Goal: Information Seeking & Learning: Learn about a topic

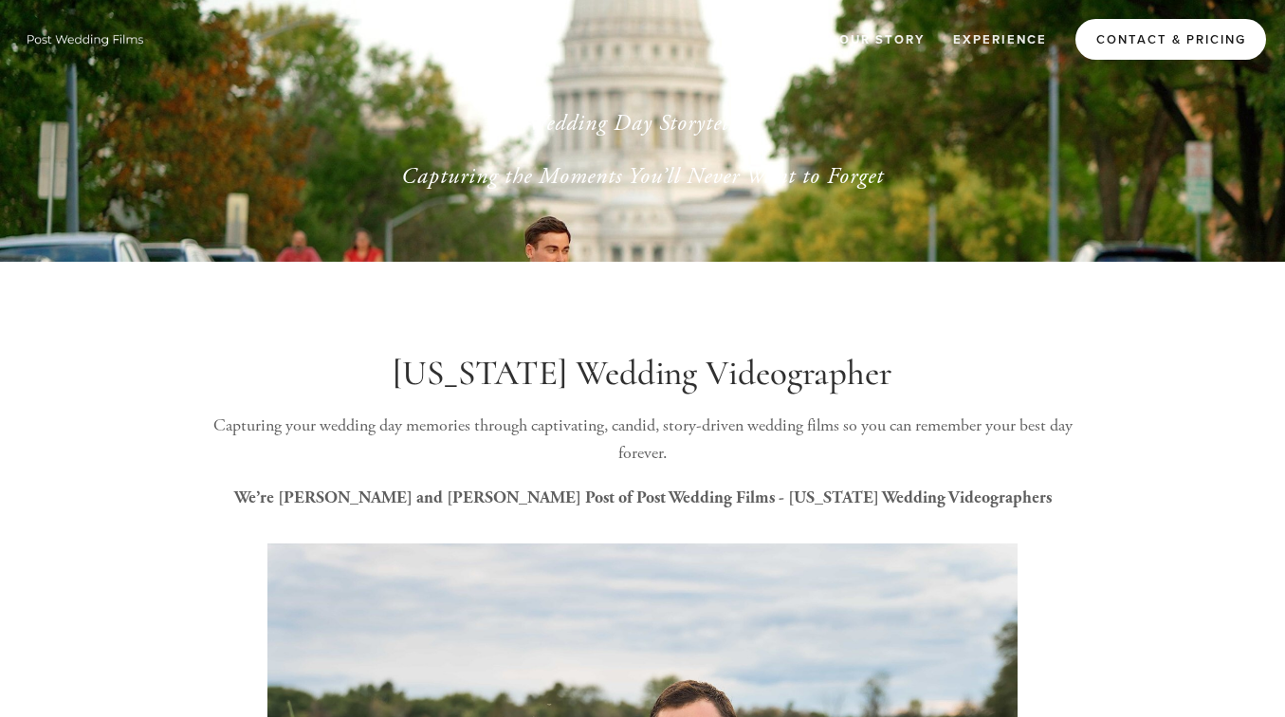
click at [1148, 29] on link "Contact & Pricing" at bounding box center [1171, 39] width 191 height 41
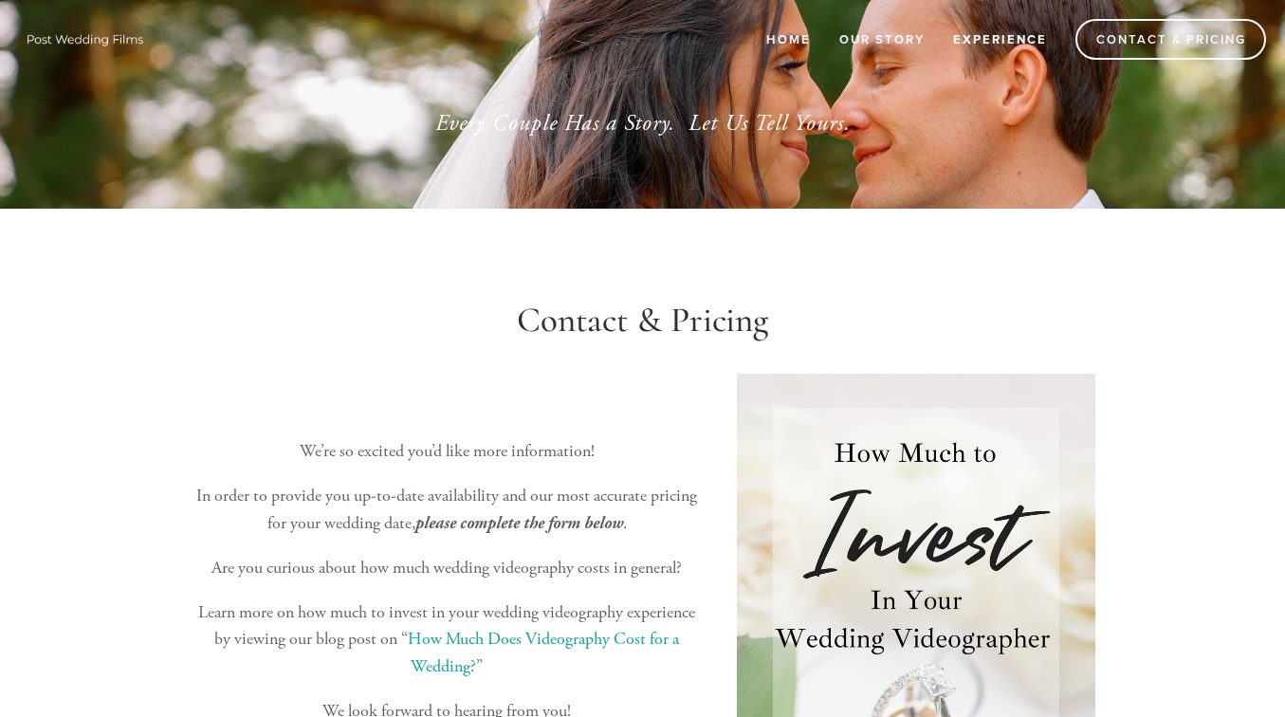
click at [977, 44] on link "Experience" at bounding box center [1000, 39] width 119 height 31
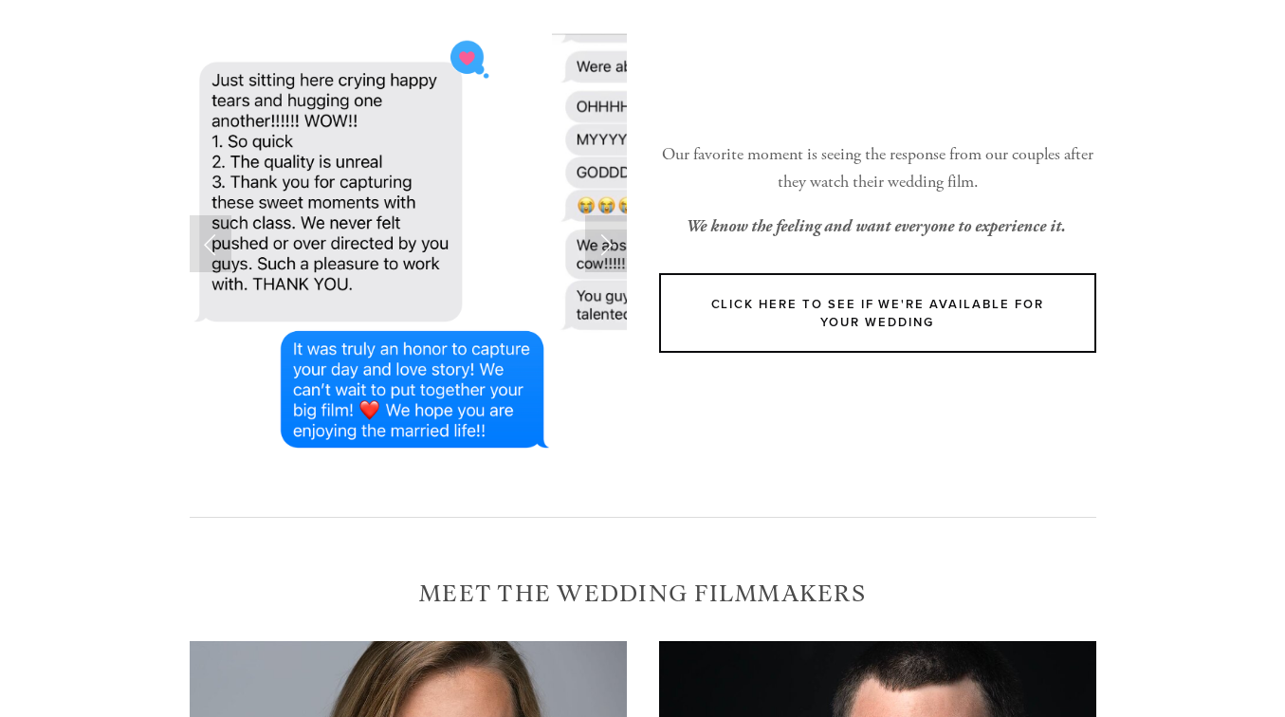
scroll to position [223, 0]
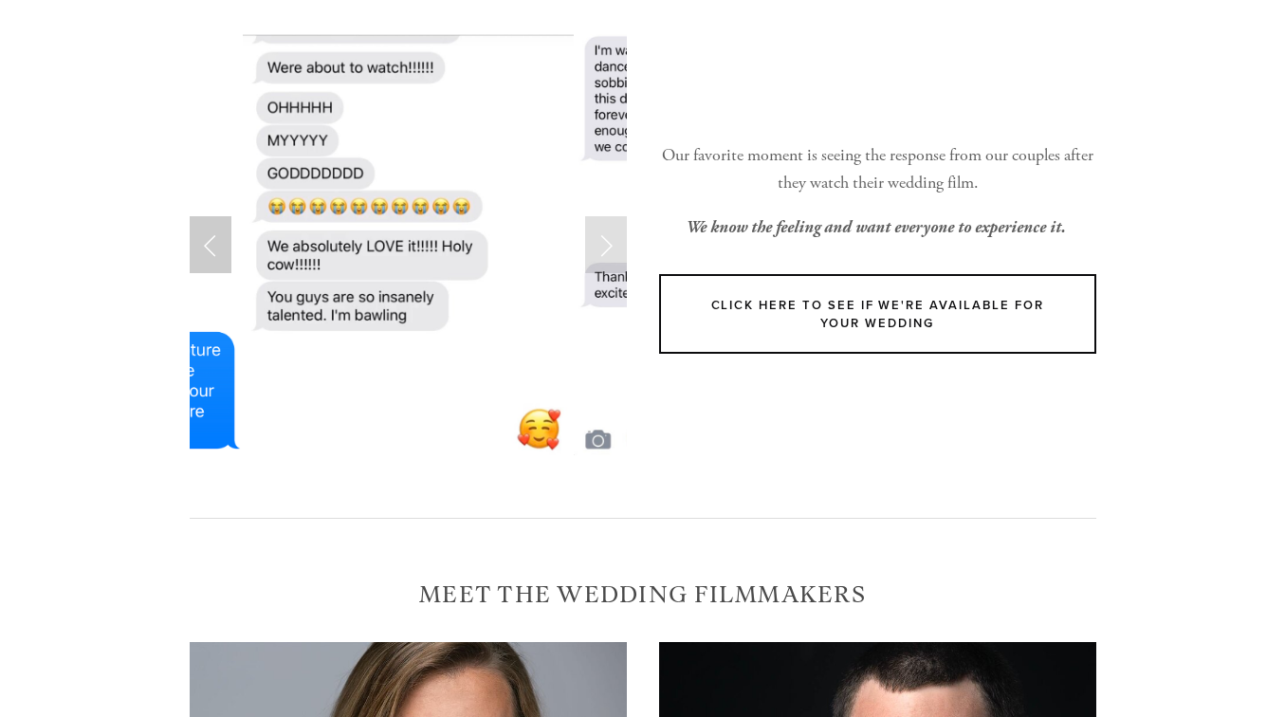
click at [212, 220] on link "Previous Slide" at bounding box center [211, 244] width 42 height 57
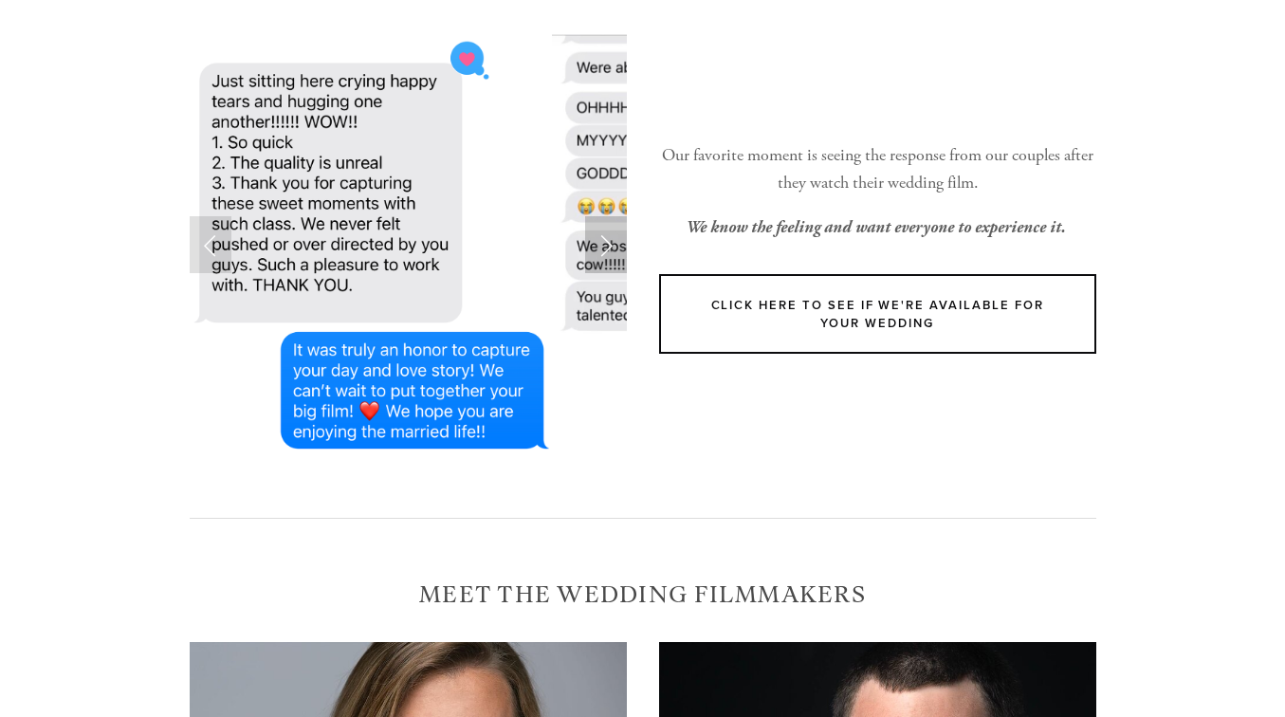
click at [602, 240] on link "Next Slide" at bounding box center [606, 244] width 42 height 57
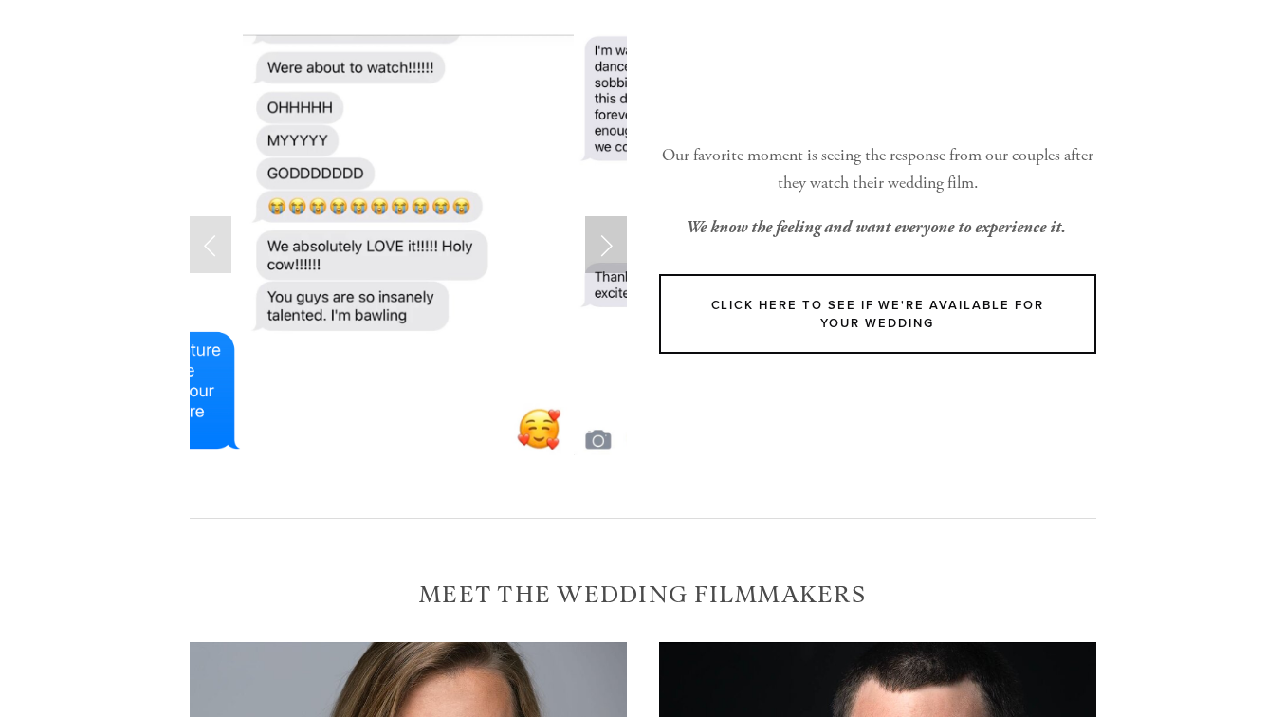
click at [602, 240] on link "Next Slide" at bounding box center [606, 244] width 42 height 57
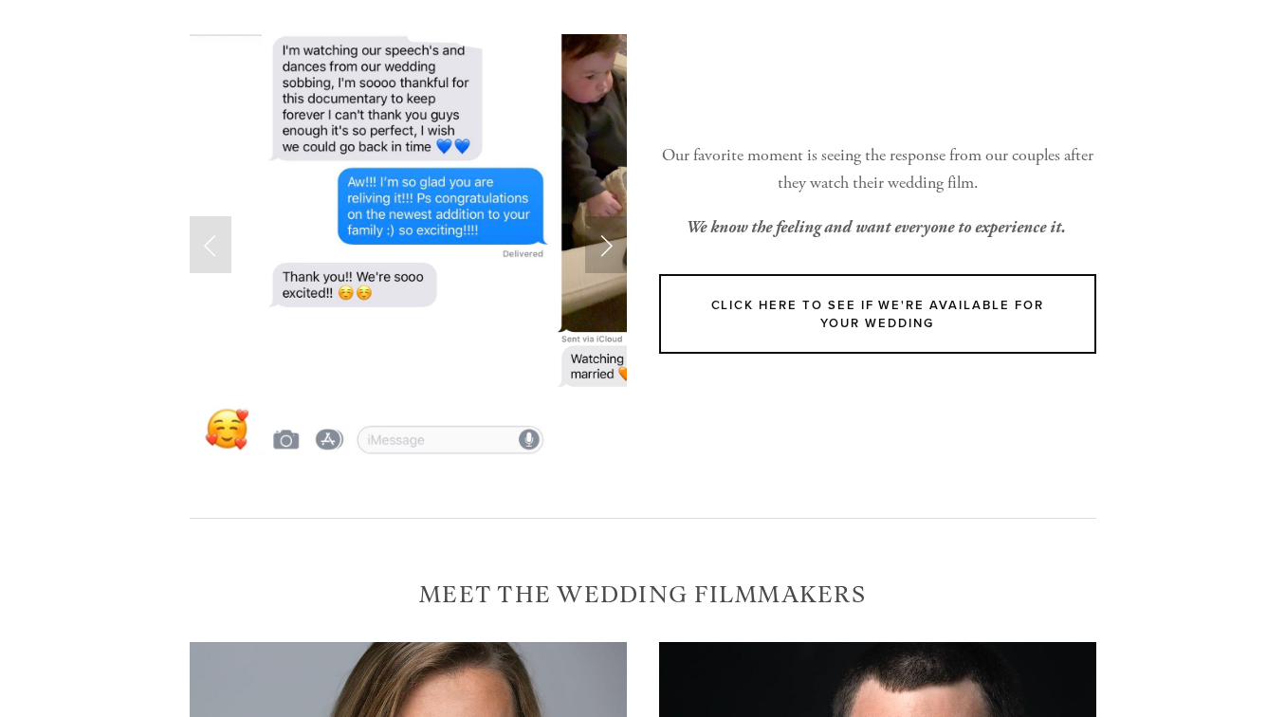
click at [602, 240] on link "Next Slide" at bounding box center [606, 244] width 42 height 57
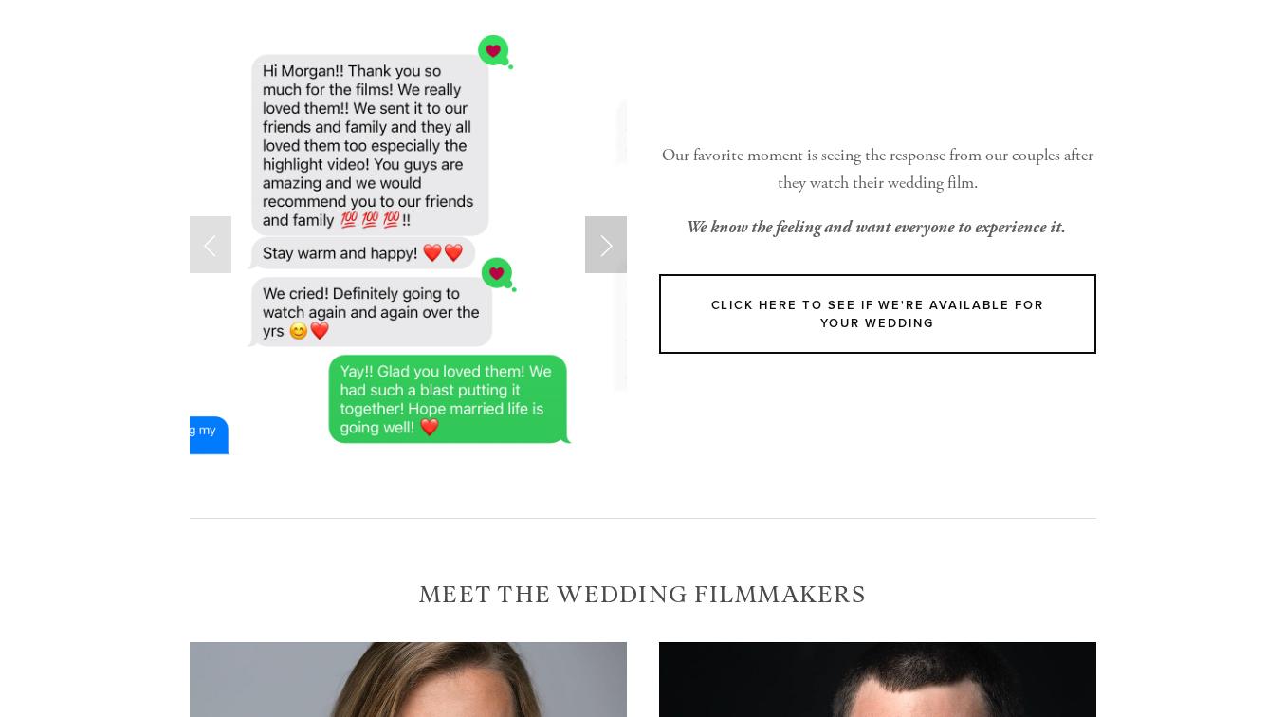
click at [602, 240] on link "Next Slide" at bounding box center [606, 244] width 42 height 57
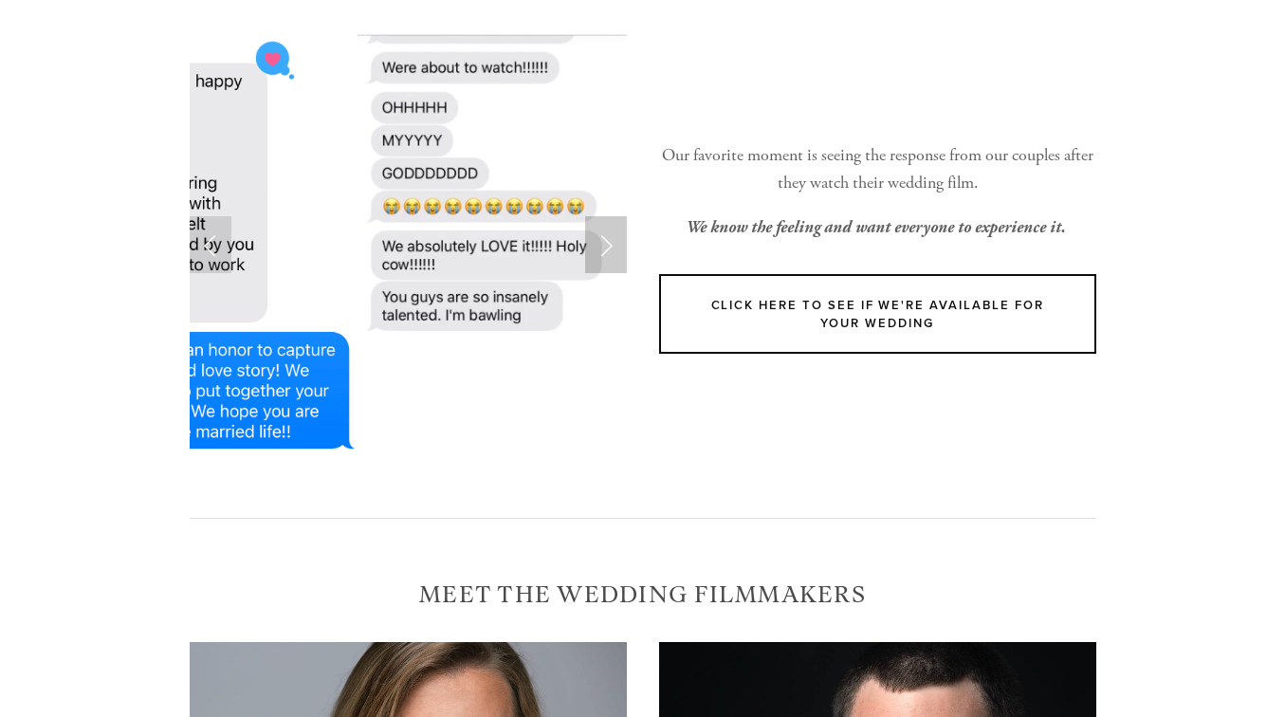
click at [602, 240] on link "Next Slide" at bounding box center [606, 244] width 42 height 57
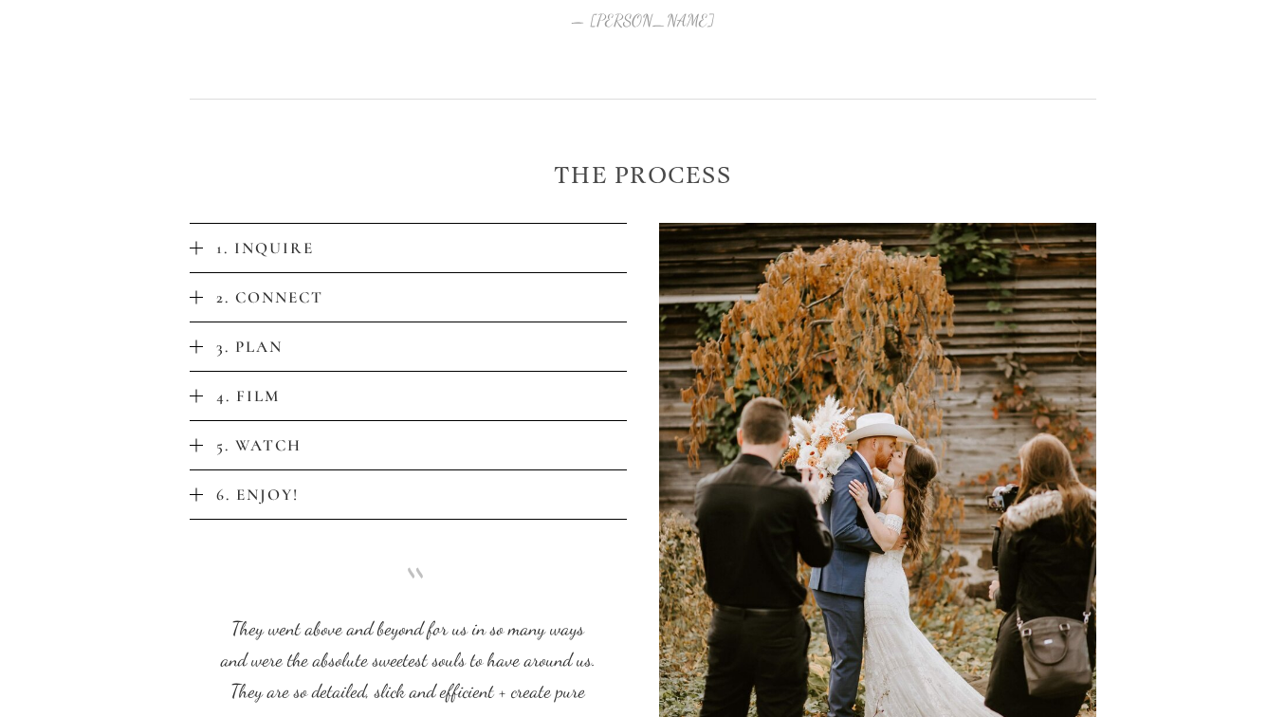
scroll to position [3611, 0]
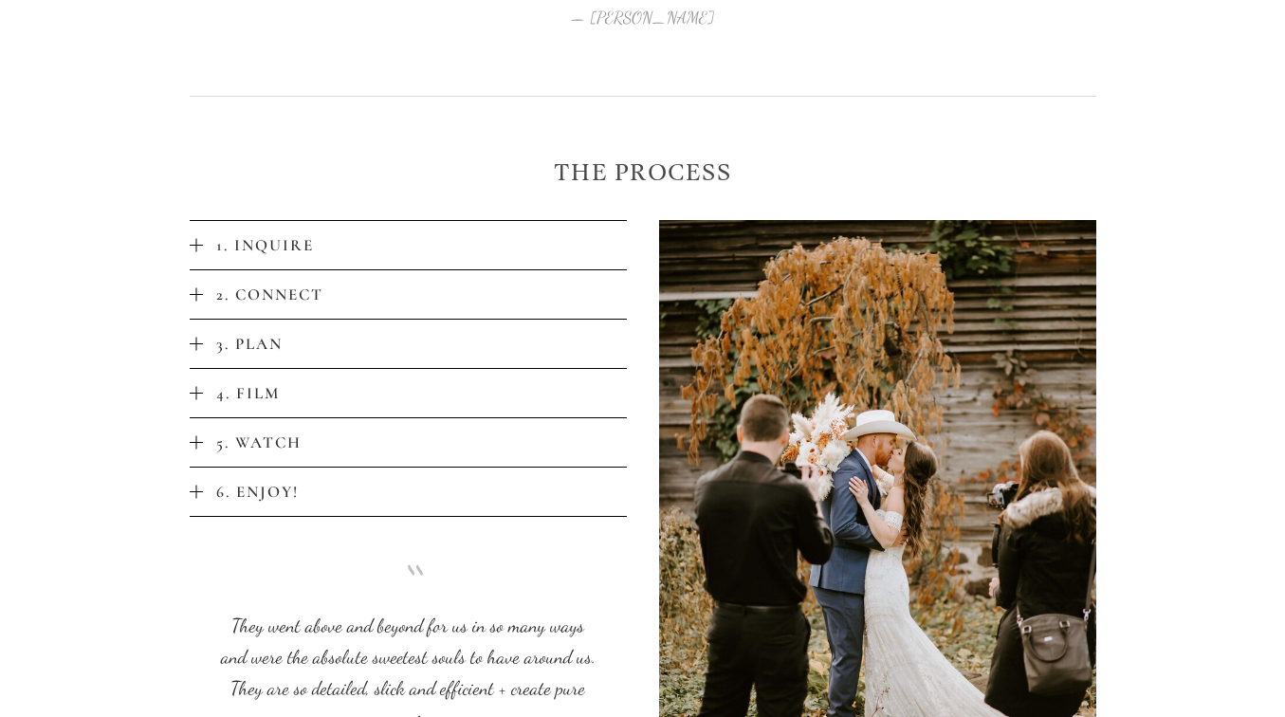
click at [591, 239] on span "1. Inquire" at bounding box center [415, 245] width 424 height 20
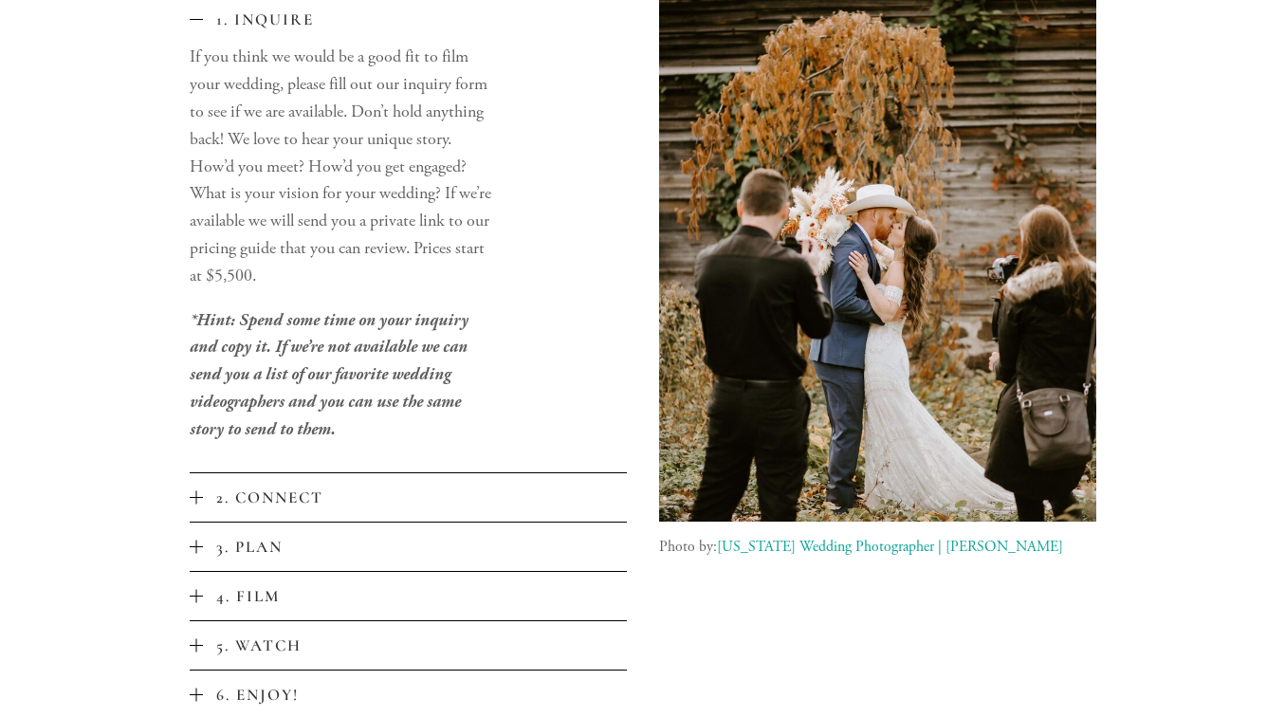
scroll to position [3851, 0]
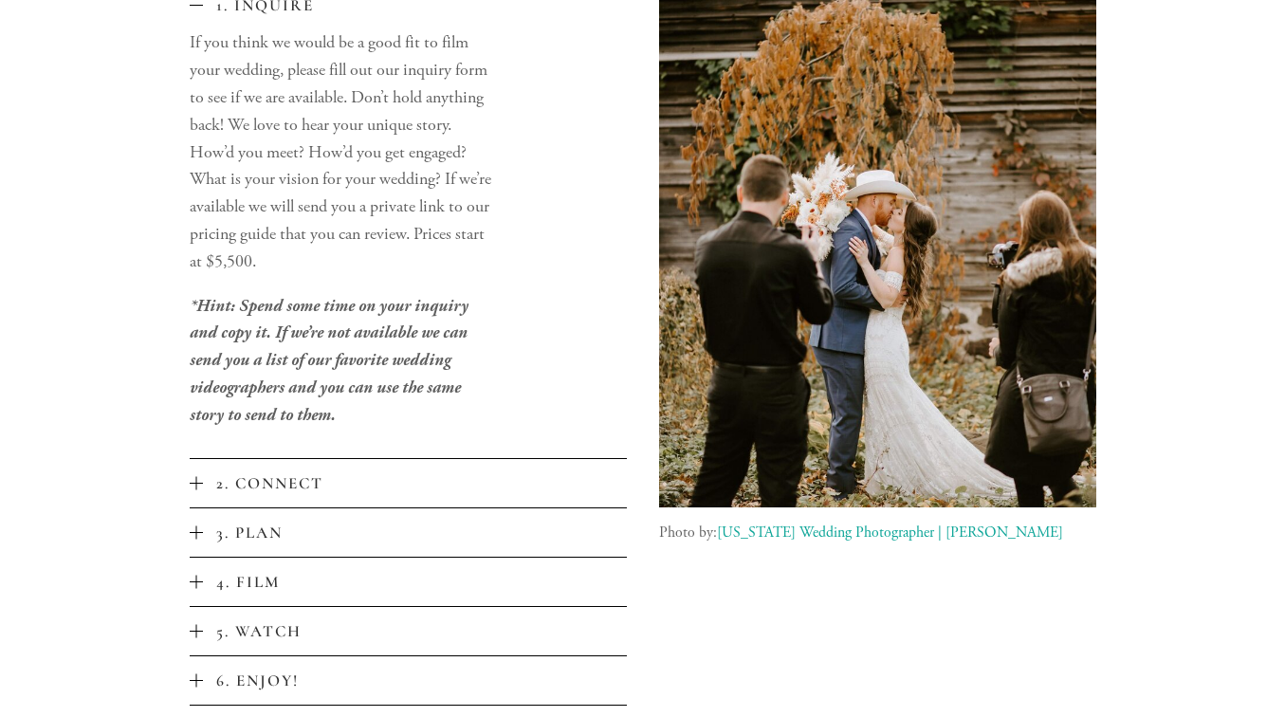
click at [340, 493] on span "2. Connect" at bounding box center [415, 483] width 424 height 20
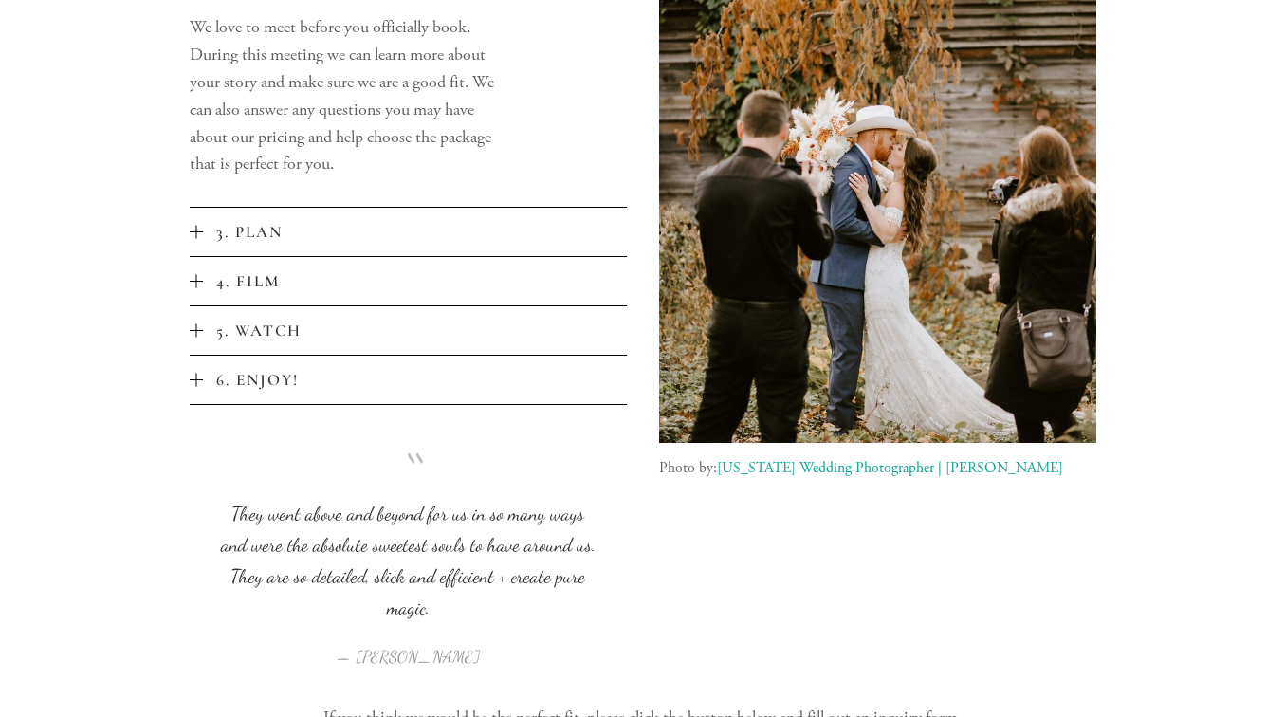
scroll to position [3915, 0]
click at [365, 380] on span "6. Enjoy!" at bounding box center [415, 381] width 424 height 20
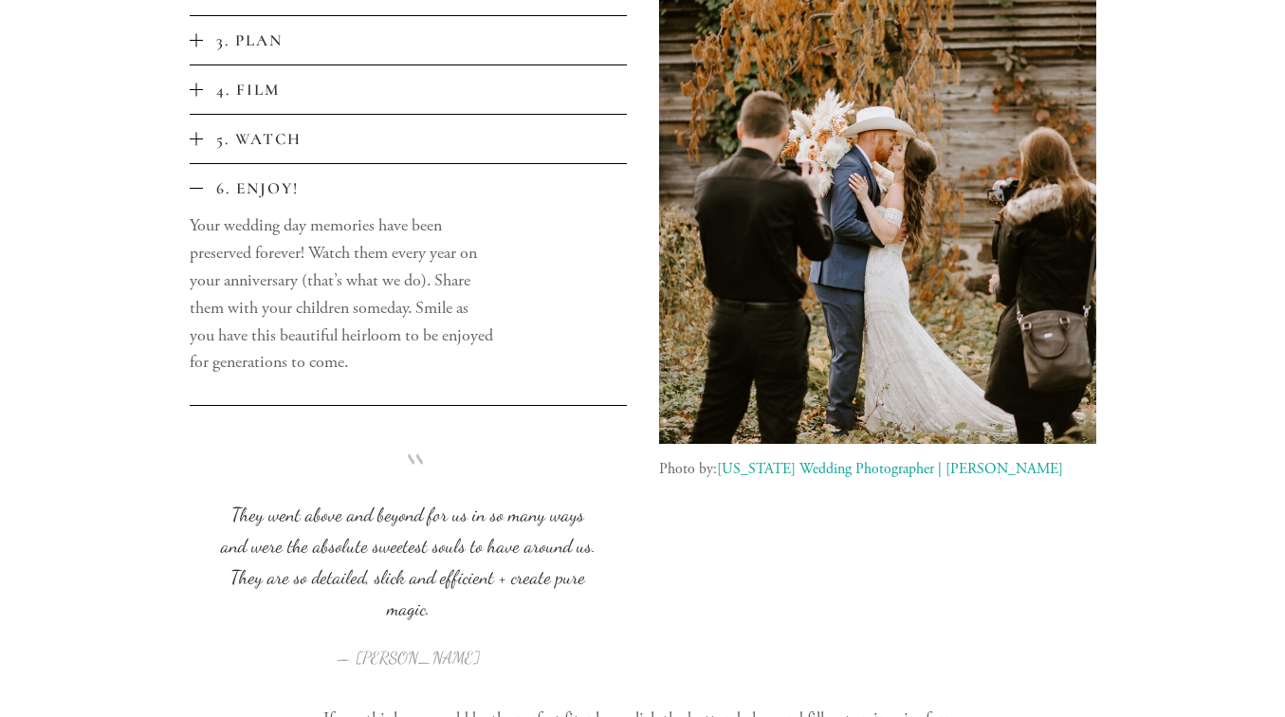
click at [442, 124] on button "5. Watch" at bounding box center [408, 139] width 437 height 48
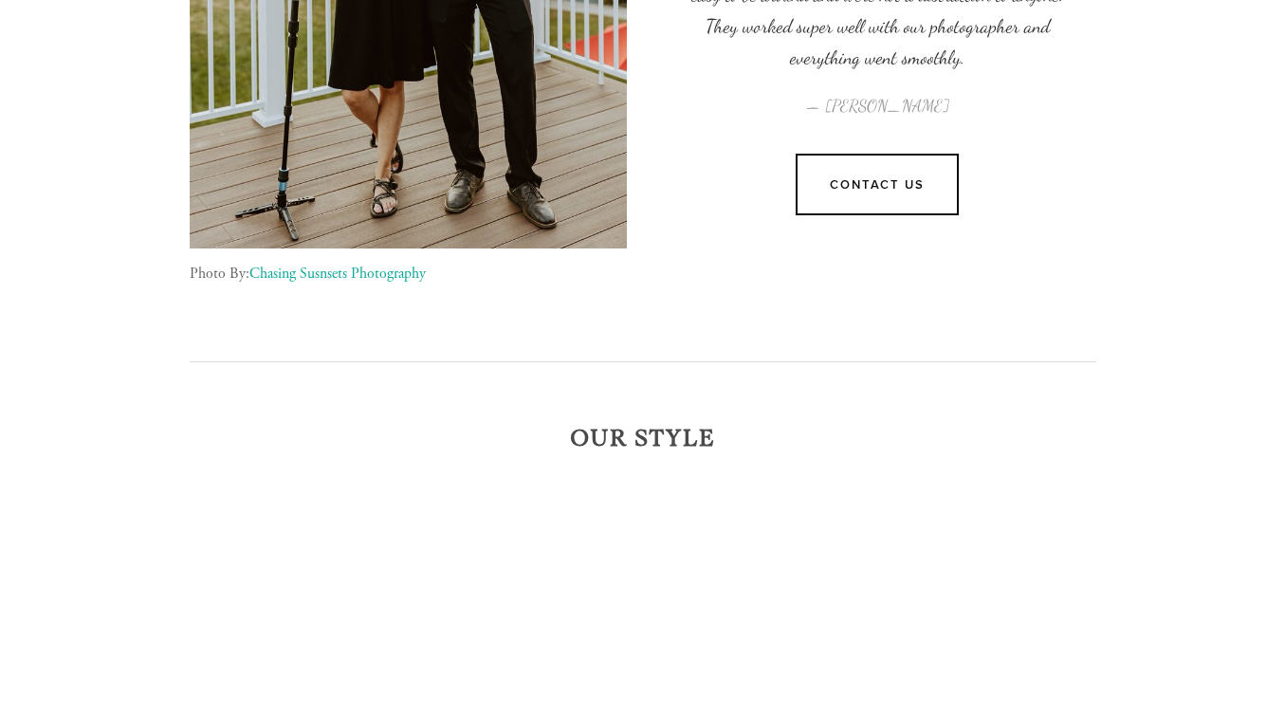
scroll to position [1473, 0]
